Goal: Browse casually: Explore the website without a specific task or goal

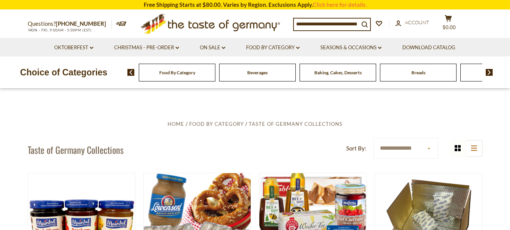
click at [490, 72] on img at bounding box center [489, 72] width 7 height 7
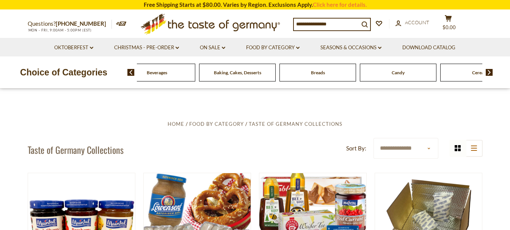
click at [489, 72] on img at bounding box center [489, 72] width 7 height 7
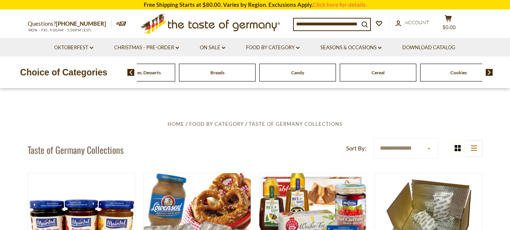
click at [489, 72] on img at bounding box center [489, 72] width 7 height 7
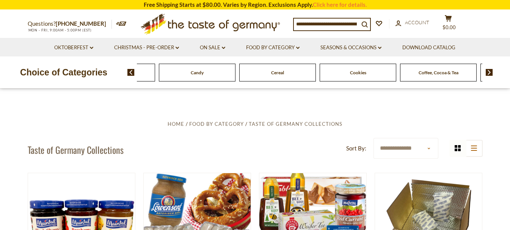
click at [489, 72] on img at bounding box center [489, 72] width 7 height 7
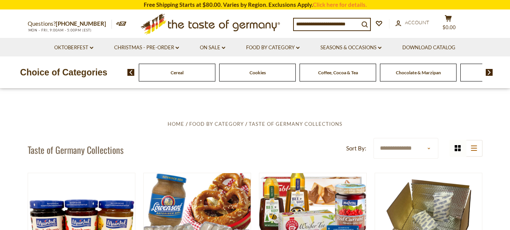
click at [489, 72] on img at bounding box center [489, 72] width 7 height 7
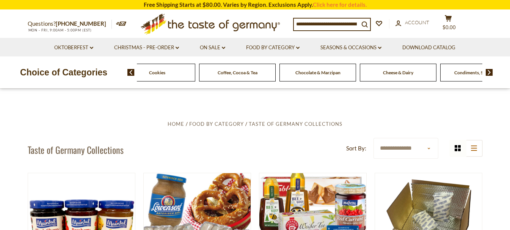
click at [489, 72] on img at bounding box center [489, 72] width 7 height 7
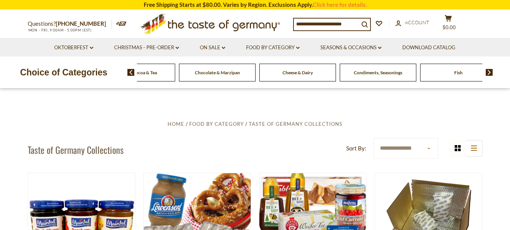
click at [489, 72] on img at bounding box center [489, 72] width 7 height 7
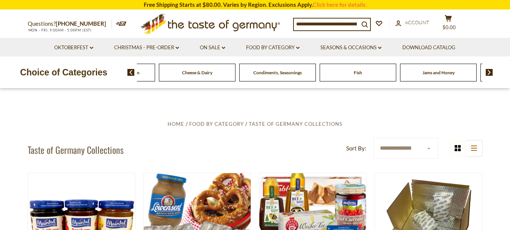
click at [489, 72] on img at bounding box center [489, 72] width 7 height 7
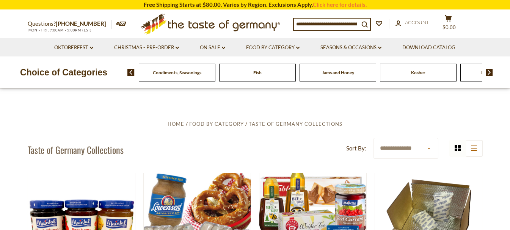
click at [489, 72] on img at bounding box center [489, 72] width 7 height 7
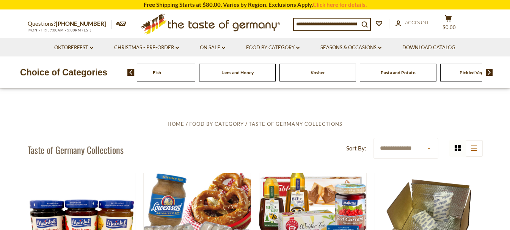
click at [489, 72] on img at bounding box center [489, 72] width 7 height 7
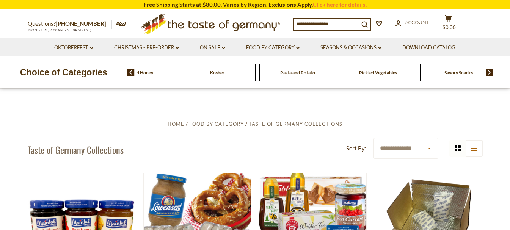
click at [489, 72] on img at bounding box center [489, 72] width 7 height 7
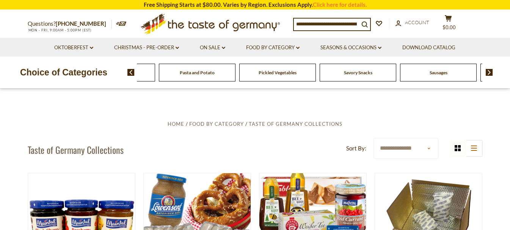
click at [489, 72] on img at bounding box center [489, 72] width 7 height 7
